Goal: Check status: Check status

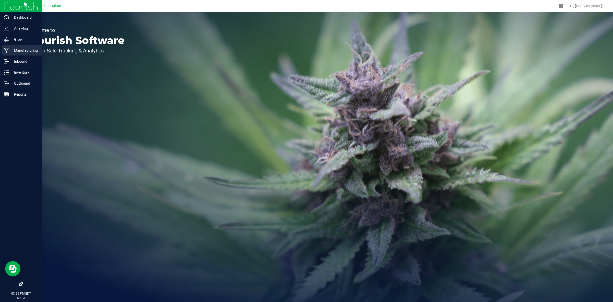
click at [14, 53] on p "Manufacturing" at bounding box center [24, 50] width 31 height 6
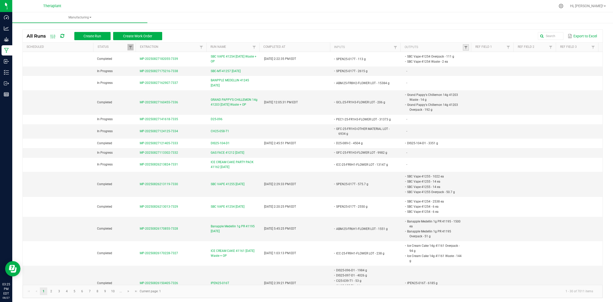
click at [463, 45] on link at bounding box center [466, 47] width 6 height 6
click at [463, 44] on link at bounding box center [466, 47] width 6 height 6
click at [463, 45] on link at bounding box center [466, 47] width 6 height 6
click at [473, 57] on input "text" at bounding box center [489, 58] width 53 height 8
type input "41218"
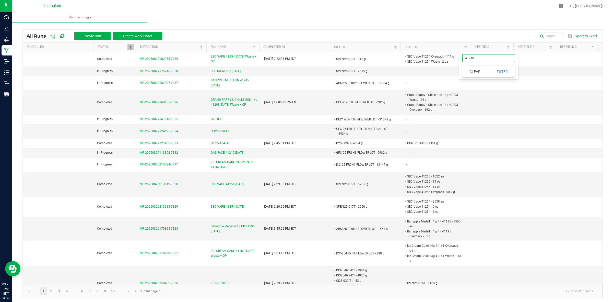
click button "Filter" at bounding box center [503, 71] width 26 height 11
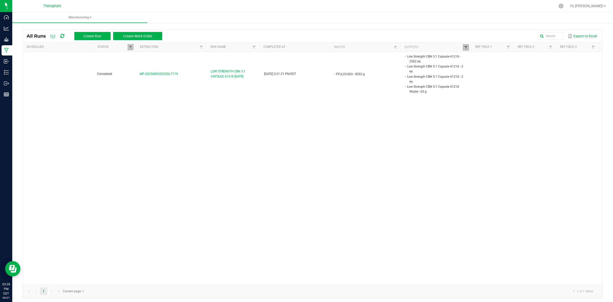
click at [464, 48] on span at bounding box center [466, 47] width 4 height 4
click at [486, 54] on input "41218" at bounding box center [489, 58] width 53 height 8
type input "41204"
click button "Filter" at bounding box center [503, 71] width 26 height 11
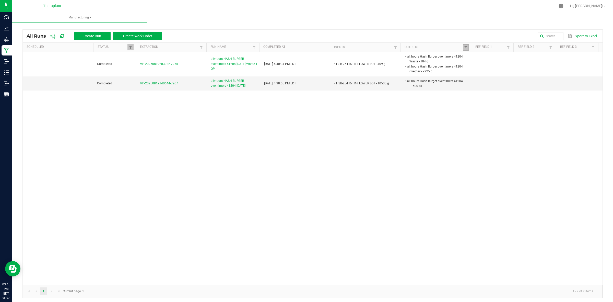
click at [465, 46] on link at bounding box center [466, 47] width 6 height 6
click at [473, 55] on input "41204" at bounding box center [489, 58] width 53 height 8
type input "41226"
click button "Filter" at bounding box center [503, 71] width 26 height 11
click at [464, 47] on span at bounding box center [466, 47] width 4 height 4
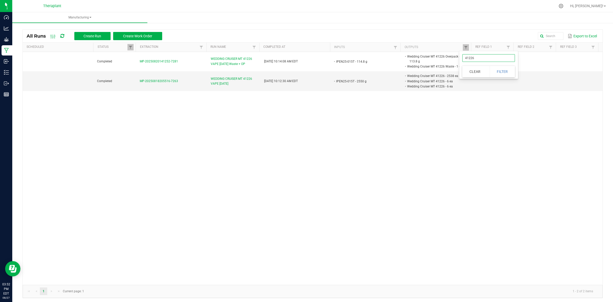
click at [480, 59] on input "41226" at bounding box center [489, 58] width 53 height 8
type input "41222"
click button "Filter" at bounding box center [503, 71] width 26 height 11
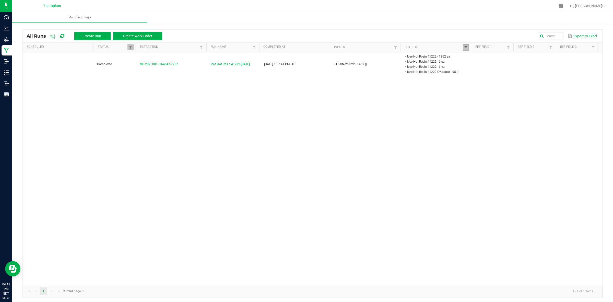
click at [464, 47] on span at bounding box center [466, 47] width 4 height 4
click at [493, 56] on input "41222" at bounding box center [489, 58] width 53 height 8
type input "41224"
click button "Filter" at bounding box center [503, 71] width 26 height 11
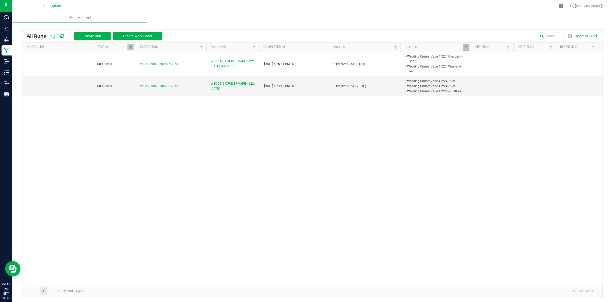
click at [465, 49] on link at bounding box center [466, 47] width 6 height 6
click at [477, 57] on input "41224" at bounding box center [489, 58] width 53 height 8
type input "41225"
click button "Filter" at bounding box center [503, 71] width 26 height 11
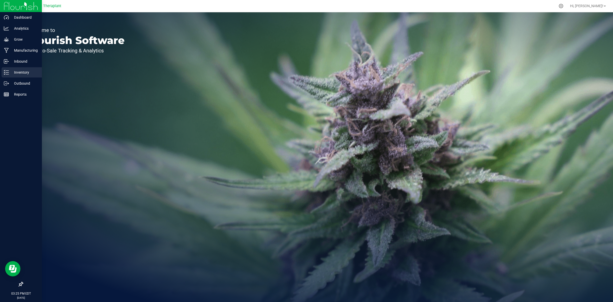
click at [5, 71] on icon at bounding box center [4, 70] width 1 height 1
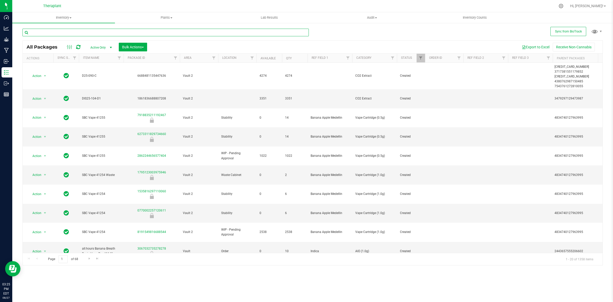
click at [91, 36] on input "text" at bounding box center [165, 33] width 286 height 8
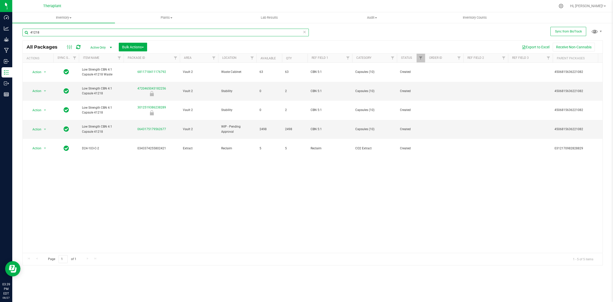
click at [78, 30] on input "41218" at bounding box center [165, 33] width 286 height 8
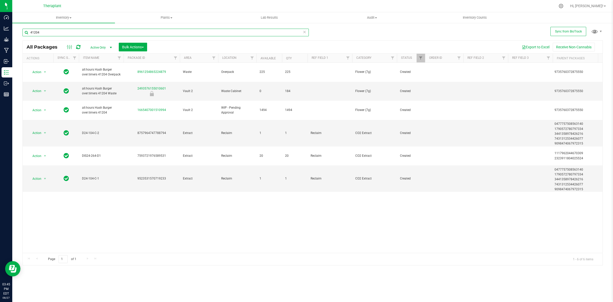
click at [80, 32] on input "41204" at bounding box center [165, 33] width 286 height 8
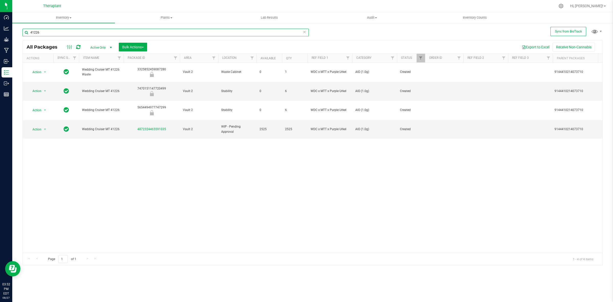
drag, startPoint x: 70, startPoint y: 31, endPoint x: 70, endPoint y: 34, distance: 3.8
click at [70, 34] on input "41226" at bounding box center [165, 33] width 286 height 8
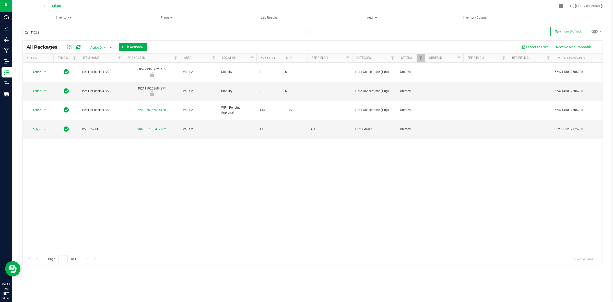
click at [229, 5] on div at bounding box center [323, 6] width 464 height 10
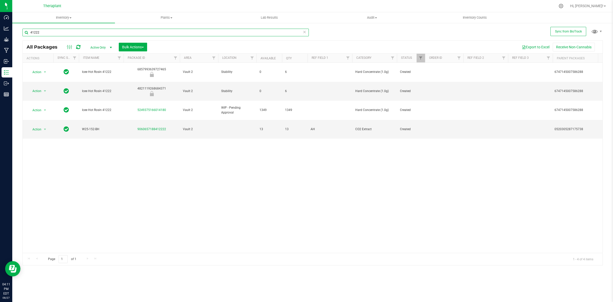
click at [68, 33] on input "41222" at bounding box center [165, 33] width 286 height 8
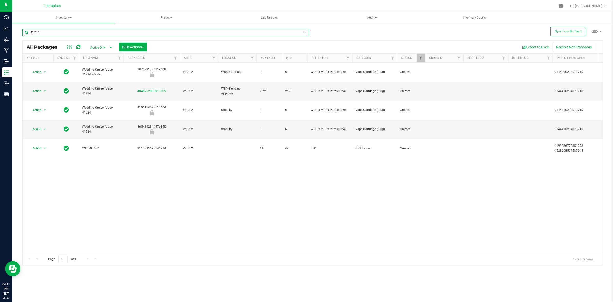
click at [96, 30] on input "41224" at bounding box center [165, 33] width 286 height 8
type input "41225"
